Goal: Navigation & Orientation: Find specific page/section

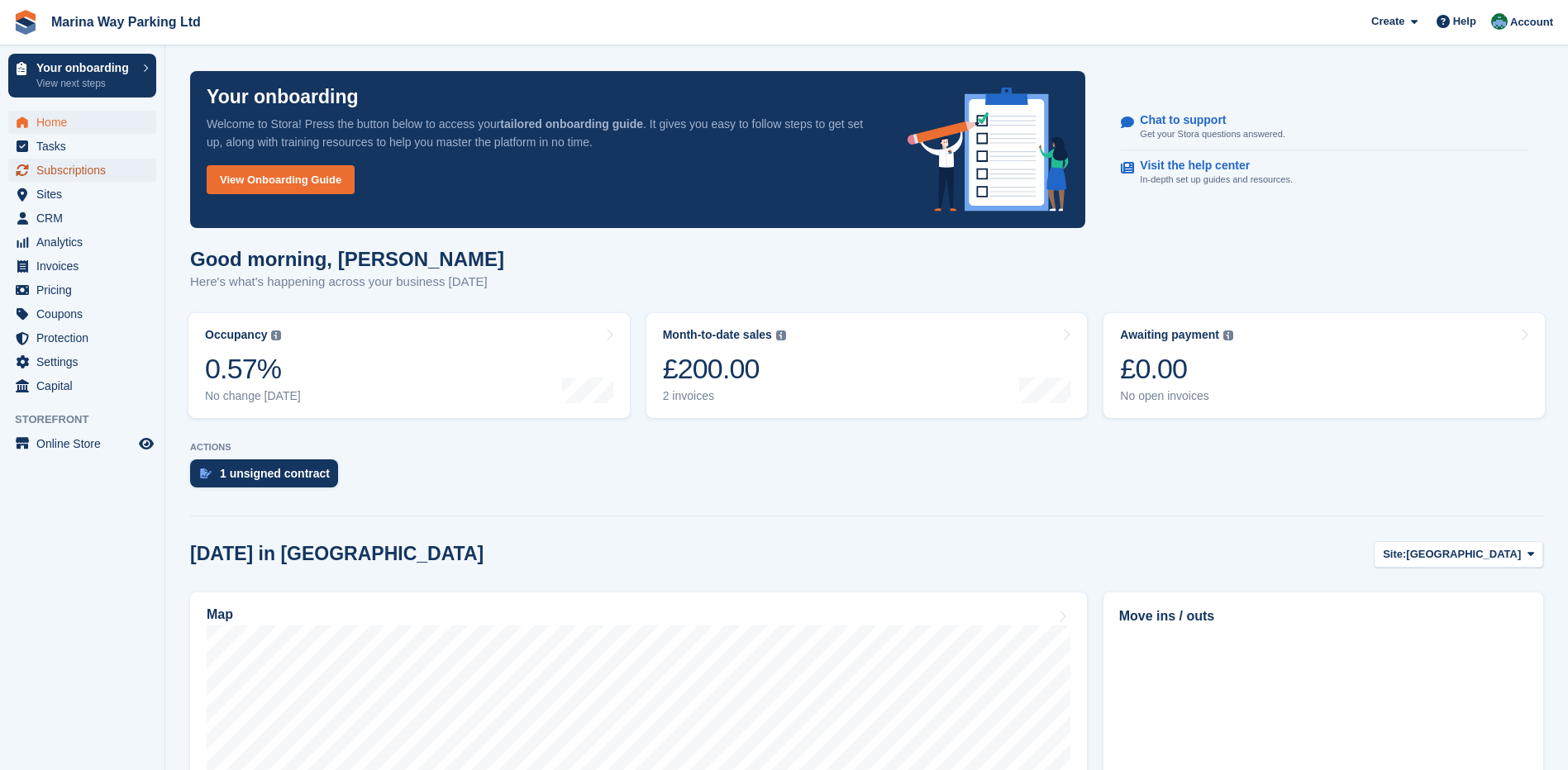
click at [52, 169] on span "Subscriptions" at bounding box center [86, 170] width 99 height 23
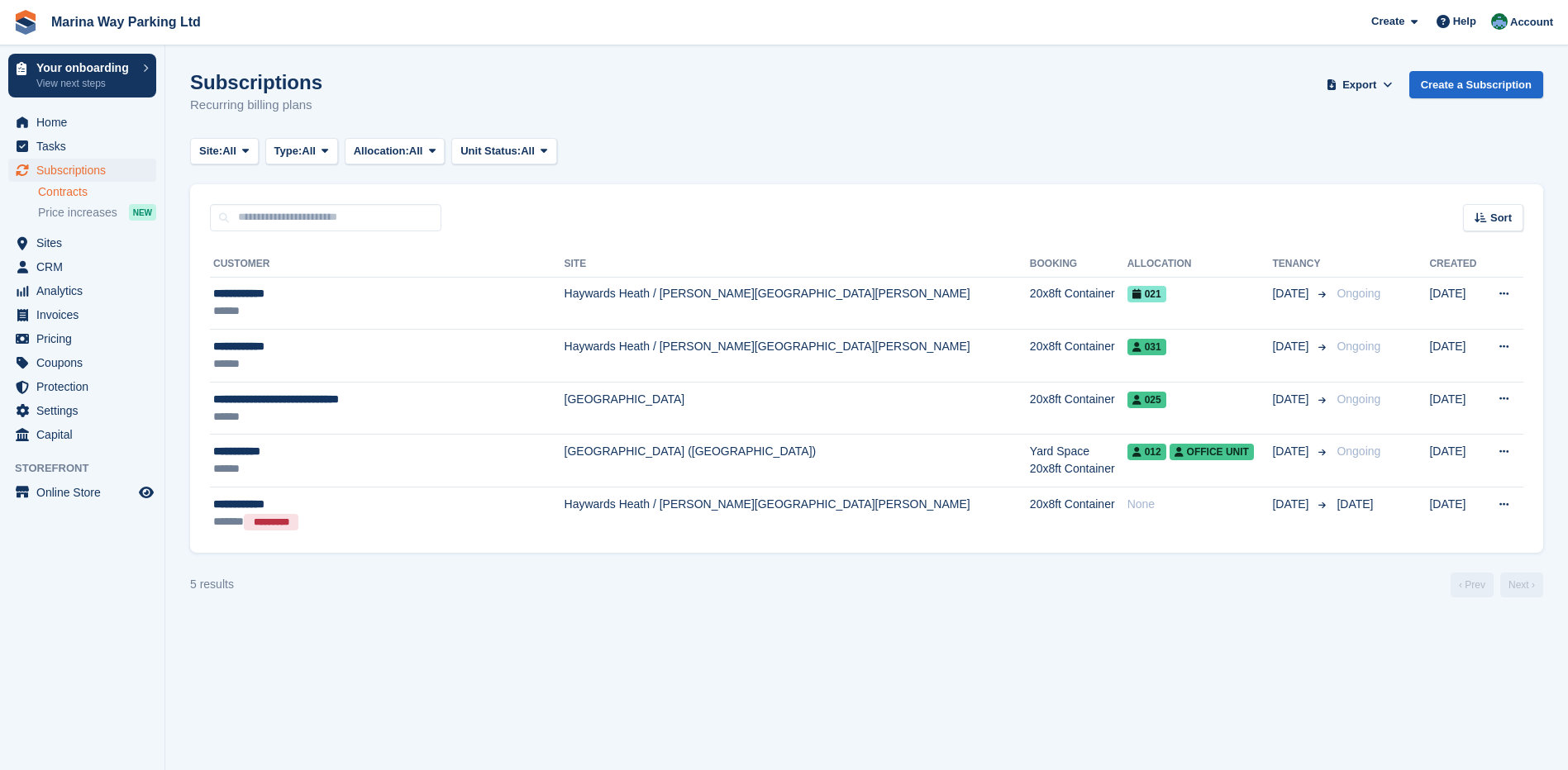
click at [82, 193] on link "Contracts" at bounding box center [97, 192] width 118 height 15
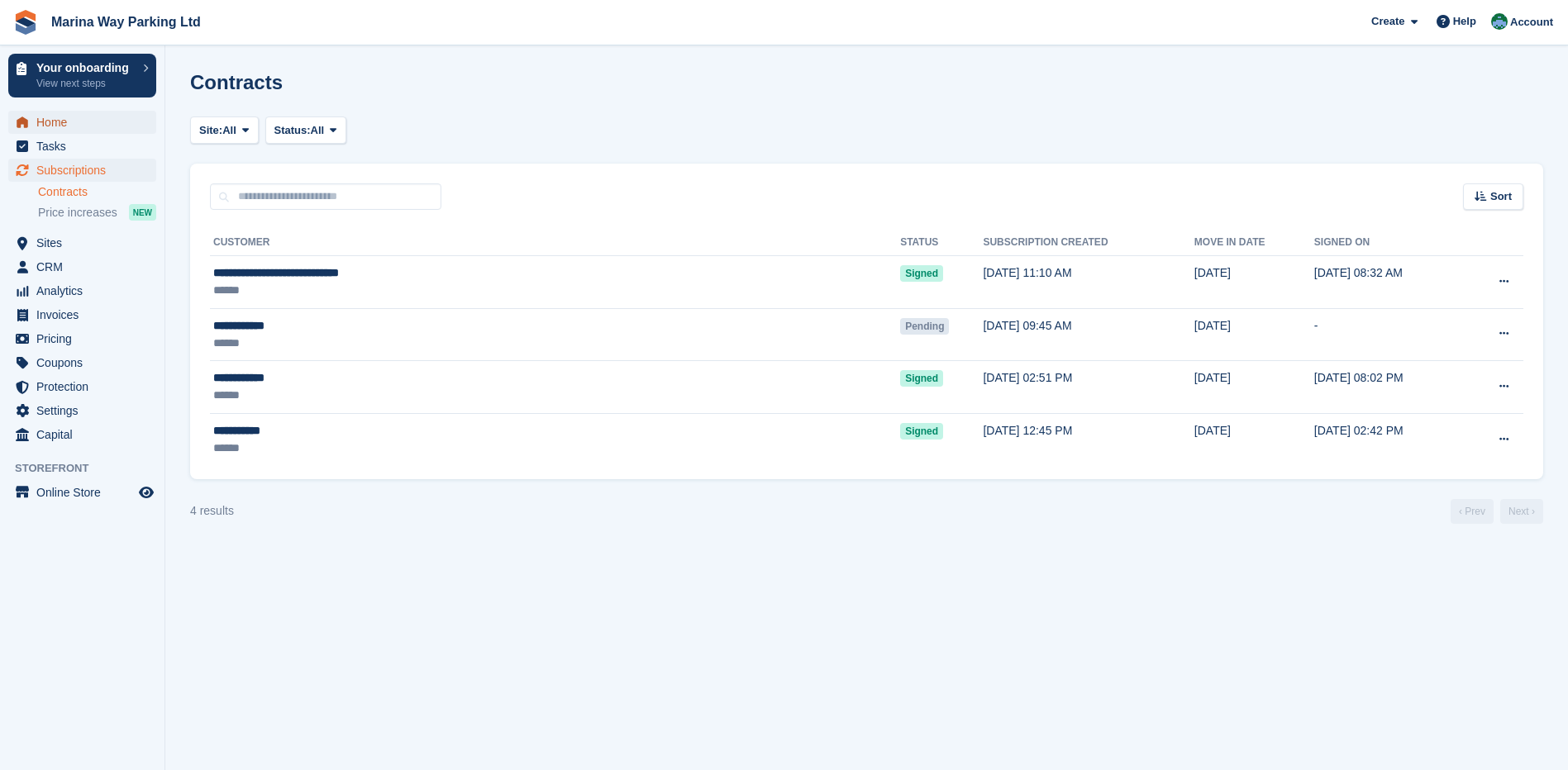
click at [50, 129] on span "Home" at bounding box center [86, 122] width 99 height 23
